Goal: Information Seeking & Learning: Learn about a topic

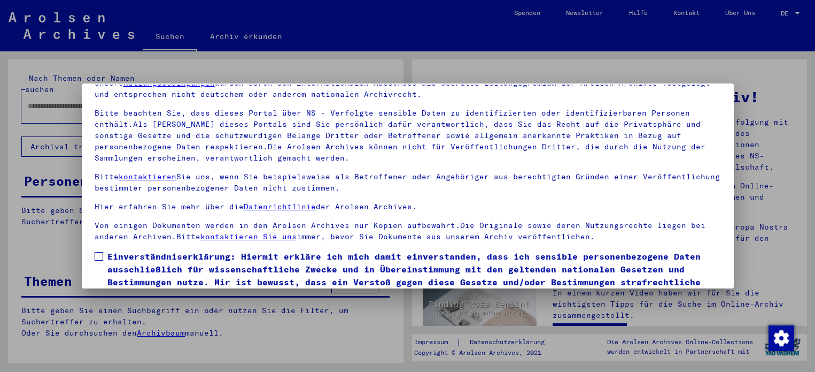
scroll to position [90, 0]
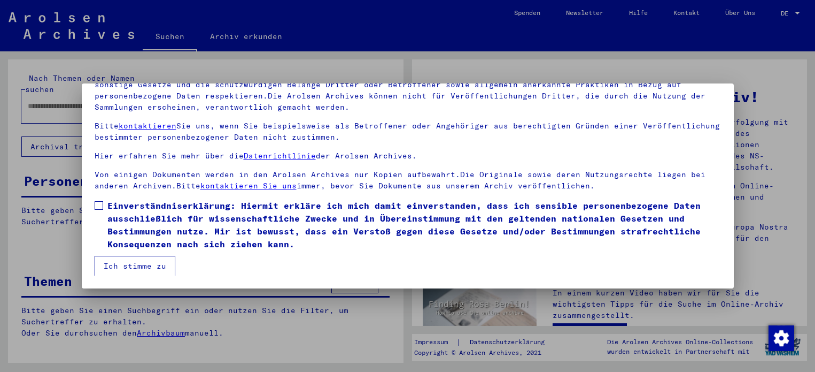
click at [172, 271] on button "Ich stimme zu" at bounding box center [135, 266] width 81 height 20
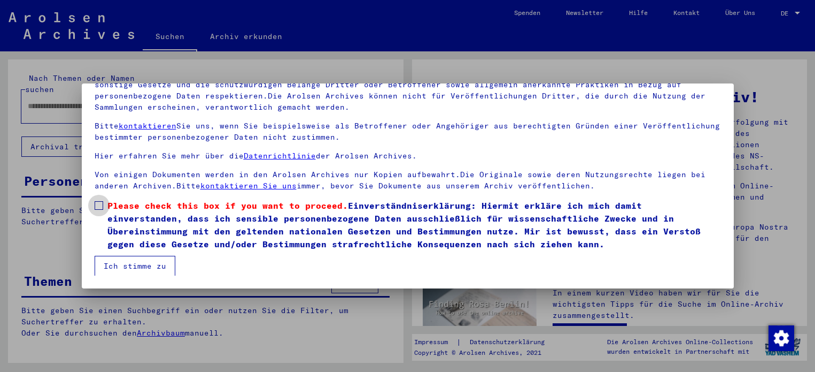
click at [121, 207] on span "Please check this box if you want to proceed." at bounding box center [227, 205] width 241 height 11
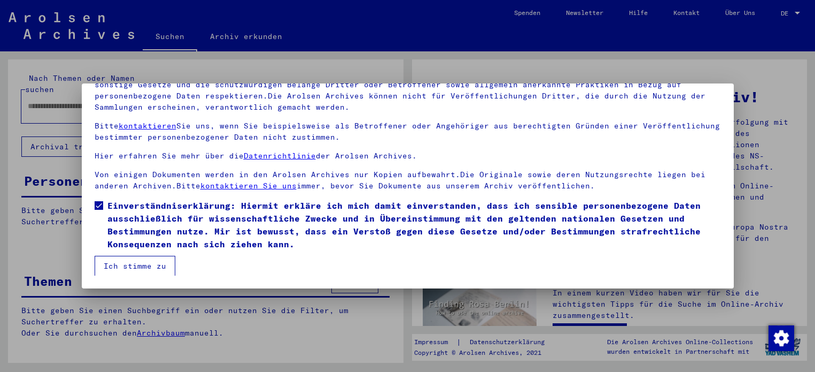
click at [123, 254] on mat-checkbox "Einverständniserklärung: Hiermit erkläre ich mich damit einverstanden, dass ich…" at bounding box center [408, 227] width 627 height 57
click at [133, 262] on button "Ich stimme zu" at bounding box center [135, 266] width 81 height 20
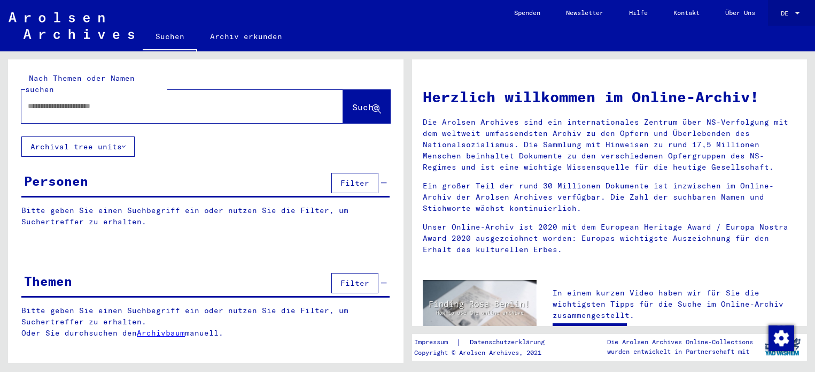
click at [798, 6] on div "DE DE" at bounding box center [791, 11] width 21 height 18
click at [787, 16] on span "English" at bounding box center [779, 19] width 43 height 19
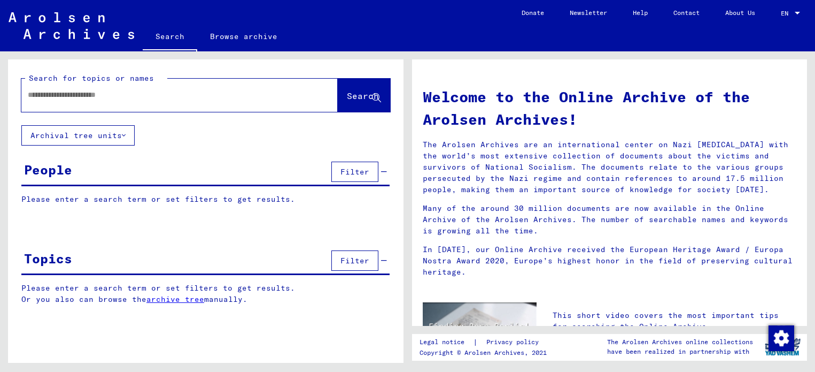
drag, startPoint x: 568, startPoint y: 121, endPoint x: 504, endPoint y: 121, distance: 63.6
click at [504, 121] on h1 "Welcome to the Online Archive of the Arolsen Archives!" at bounding box center [610, 108] width 374 height 45
drag, startPoint x: 504, startPoint y: 121, endPoint x: 617, endPoint y: 122, distance: 113.3
click at [617, 122] on h1 "Welcome to the Online Archive of the Arolsen Archives!" at bounding box center [610, 108] width 374 height 45
drag, startPoint x: 568, startPoint y: 123, endPoint x: 420, endPoint y: 118, distance: 148.7
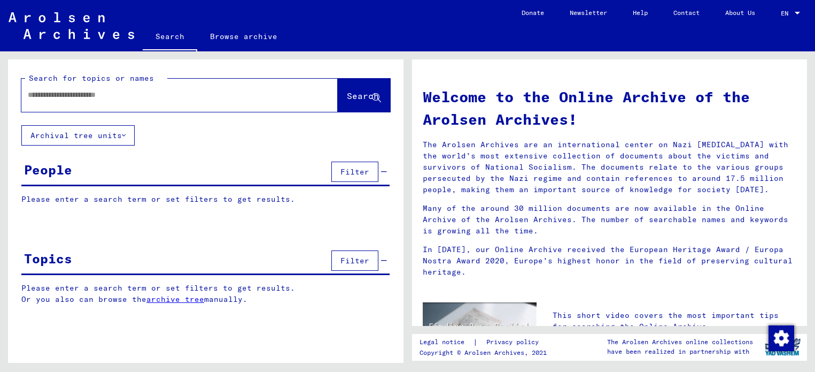
click at [420, 118] on div "Welcome to the Online Archive of the Arolsen Archives! The Arolsen Archives are…" at bounding box center [610, 180] width 390 height 210
copy h1 "Arolsen Archives"
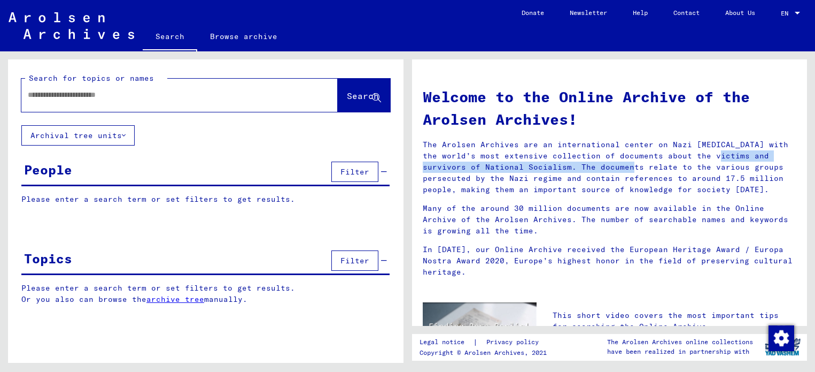
drag, startPoint x: 637, startPoint y: 156, endPoint x: 525, endPoint y: 171, distance: 113.2
click at [525, 171] on p "The Arolsen Archives are an international center on Nazi [MEDICAL_DATA] with th…" at bounding box center [610, 167] width 374 height 56
copy p "about the victims and survivors of National Socialism."
